Goal: Subscribe to service/newsletter

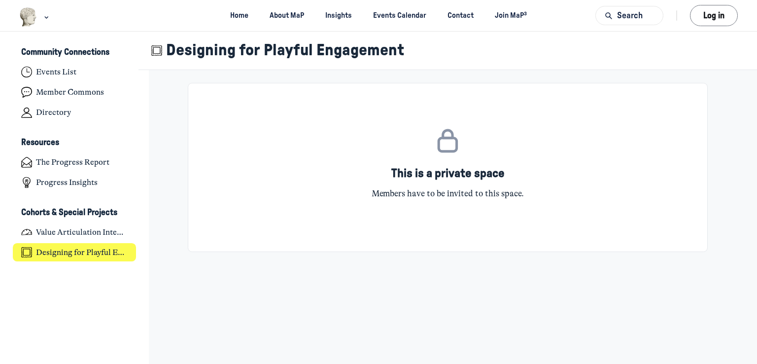
scroll to position [2740, 1936]
click at [101, 162] on h4 "The Progress Report" at bounding box center [72, 163] width 73 height 10
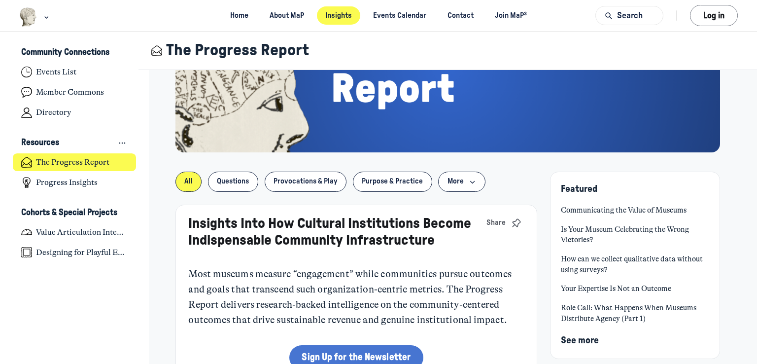
scroll to position [148, 0]
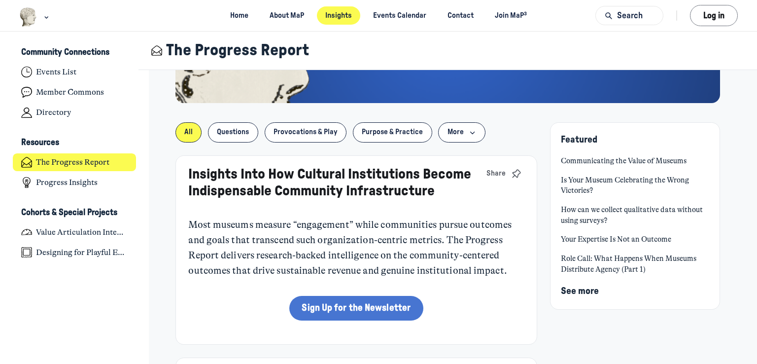
click at [344, 309] on link "Sign Up for the Newsletter" at bounding box center [356, 308] width 134 height 25
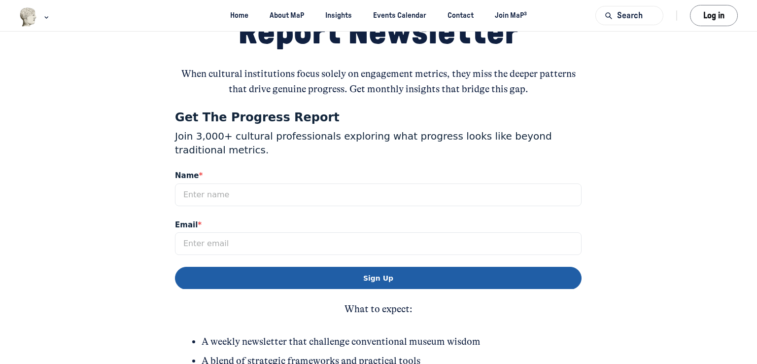
scroll to position [148, 0]
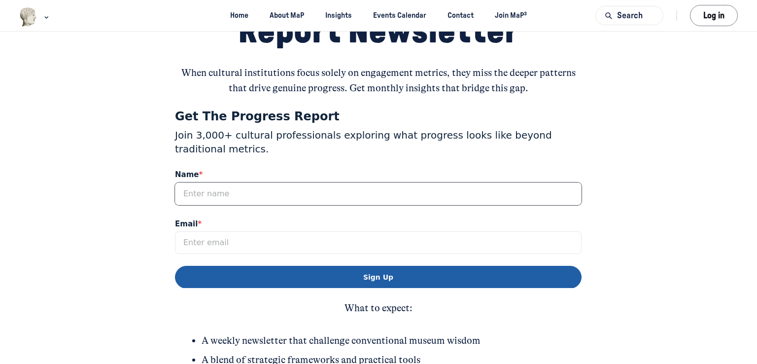
click at [306, 195] on input "Name *" at bounding box center [378, 193] width 406 height 23
click at [304, 193] on input "Jackei" at bounding box center [378, 193] width 406 height 23
type input "Jackie"
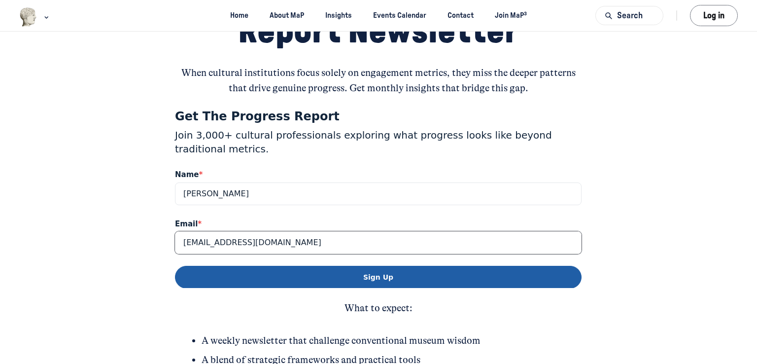
type input "jclose@dmns.org"
click at [350, 271] on button "Sign Up" at bounding box center [378, 277] width 406 height 23
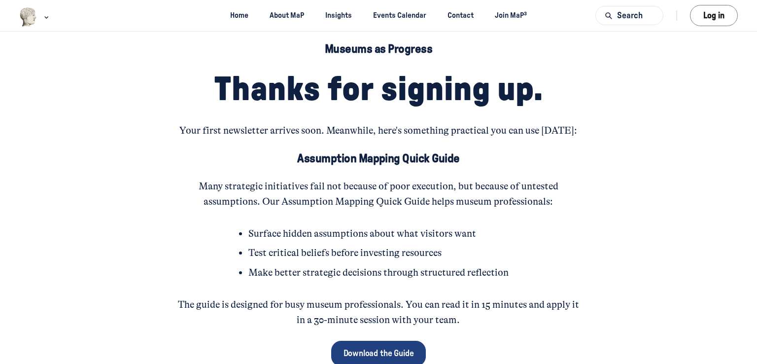
scroll to position [99, 0]
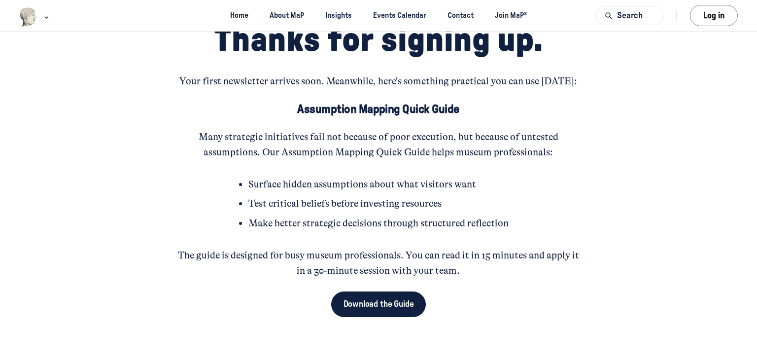
click at [384, 303] on link "Download the Guide" at bounding box center [378, 304] width 95 height 26
